Goal: Information Seeking & Learning: Check status

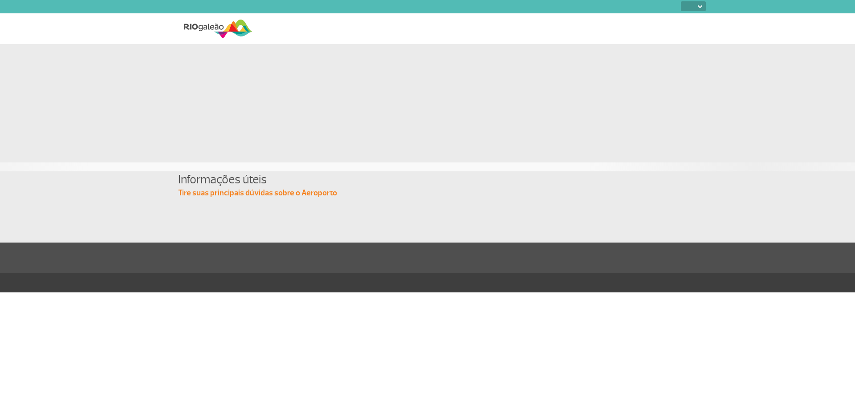
select select
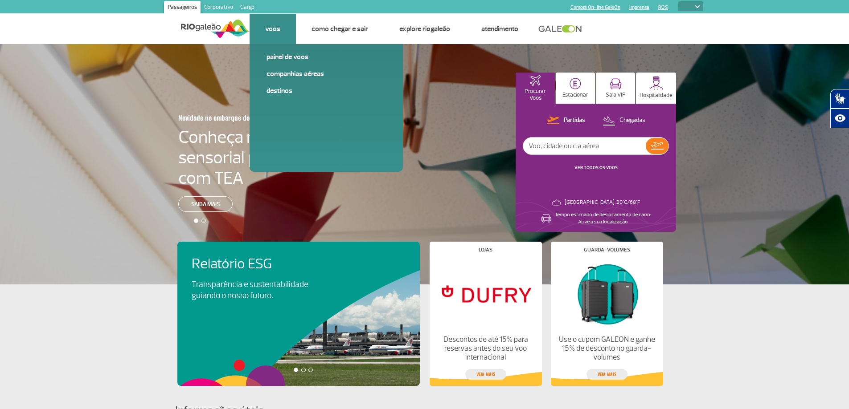
click at [276, 29] on link "Voos" at bounding box center [272, 29] width 15 height 9
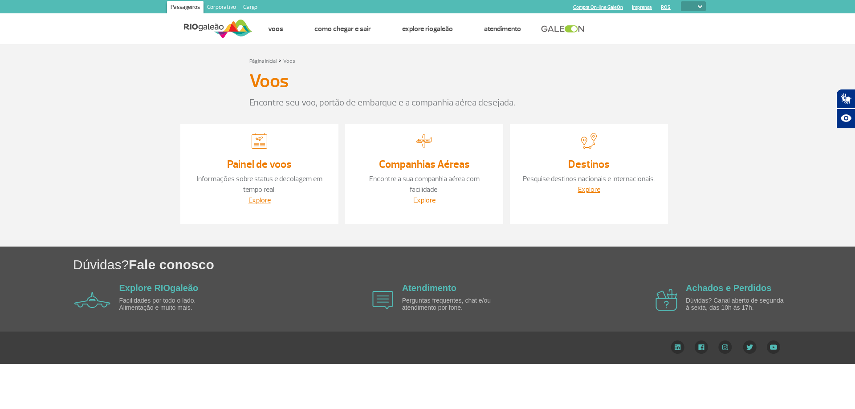
click at [426, 196] on link "Explore" at bounding box center [424, 200] width 22 height 9
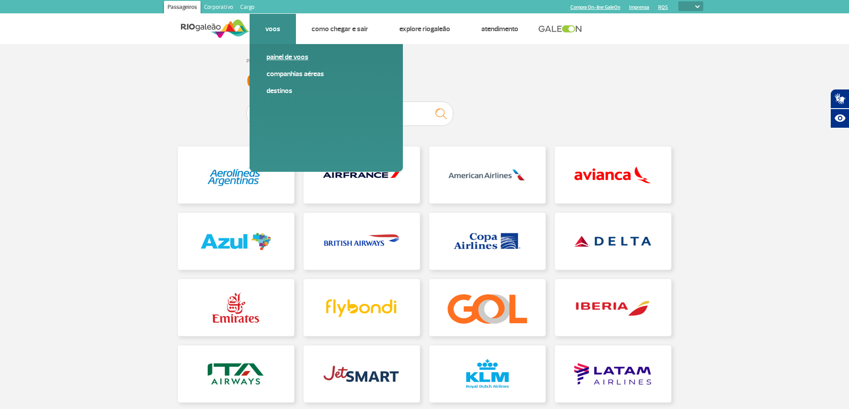
click at [282, 59] on link "Painel de voos" at bounding box center [325, 57] width 119 height 10
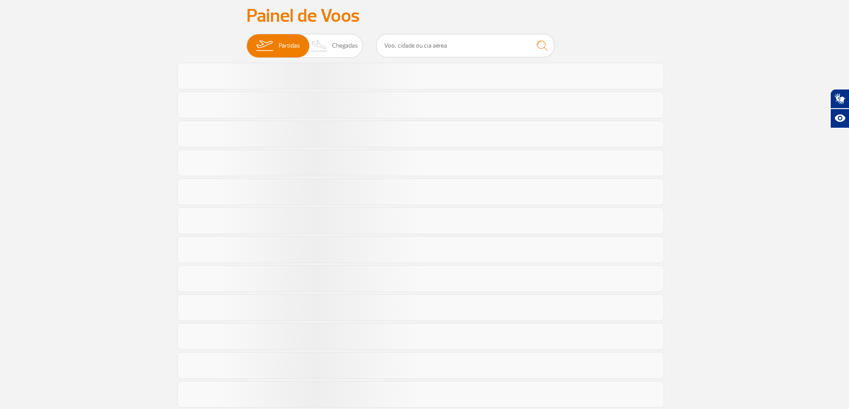
scroll to position [66, 0]
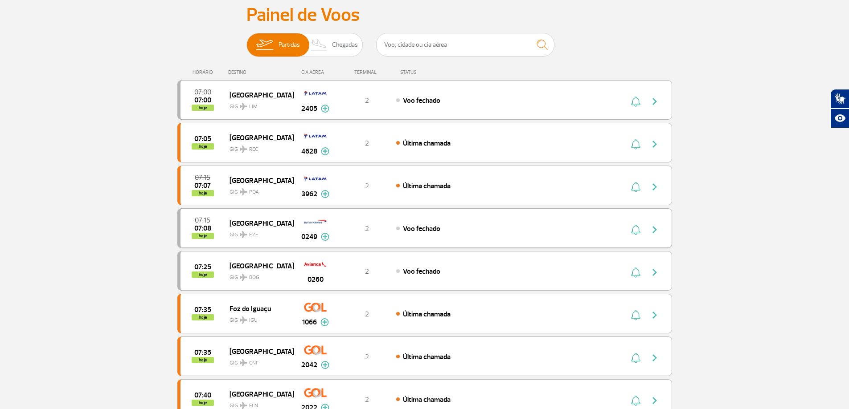
click at [199, 228] on span "07:08" at bounding box center [202, 228] width 17 height 6
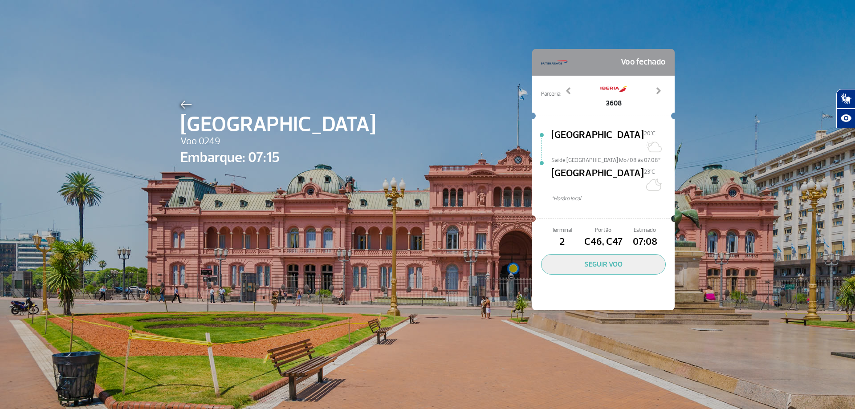
click at [181, 106] on img at bounding box center [186, 105] width 12 height 8
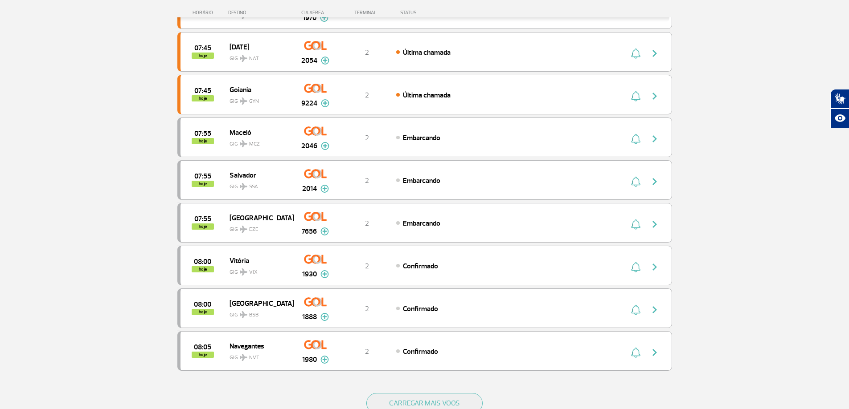
scroll to position [690, 0]
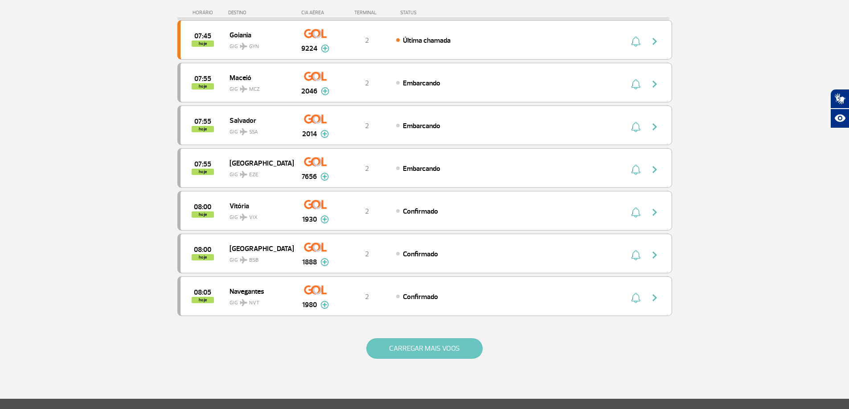
click at [430, 344] on button "CARREGAR MAIS VOOS" at bounding box center [424, 349] width 116 height 20
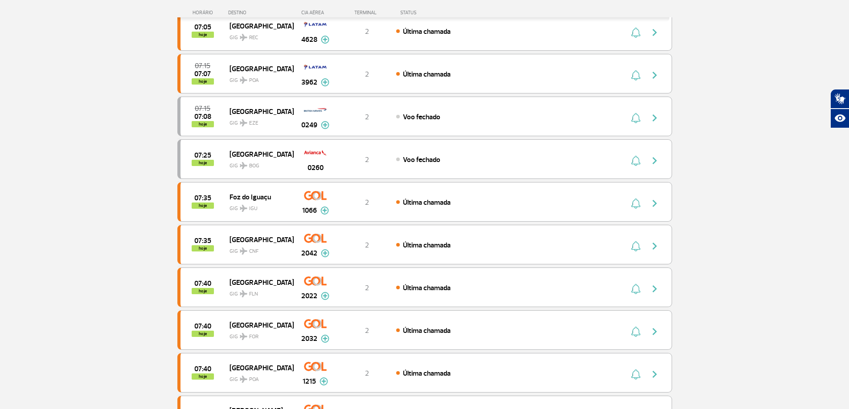
scroll to position [115, 0]
